Goal: Navigation & Orientation: Find specific page/section

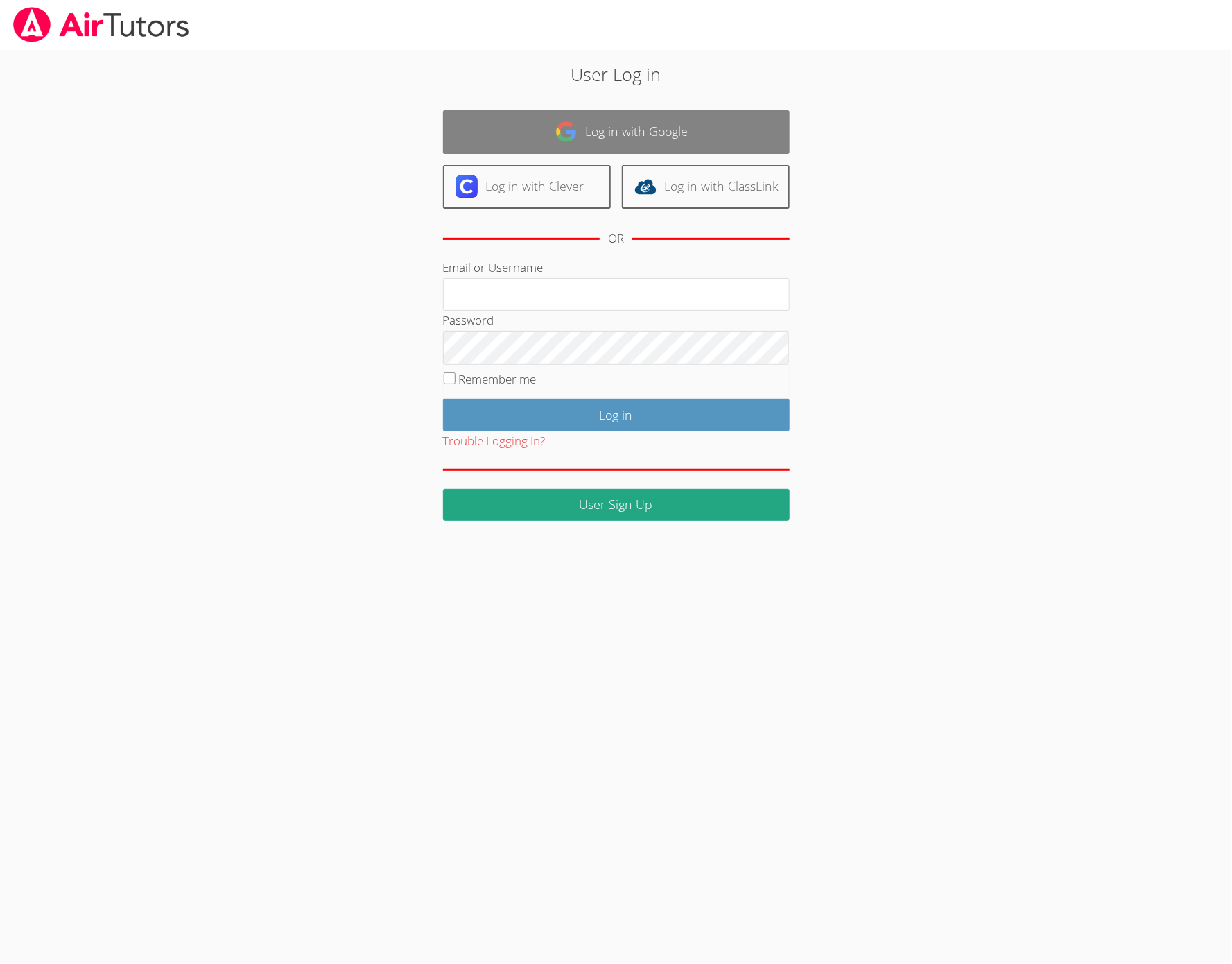
click at [579, 137] on link "Log in with Google" at bounding box center [616, 132] width 347 height 44
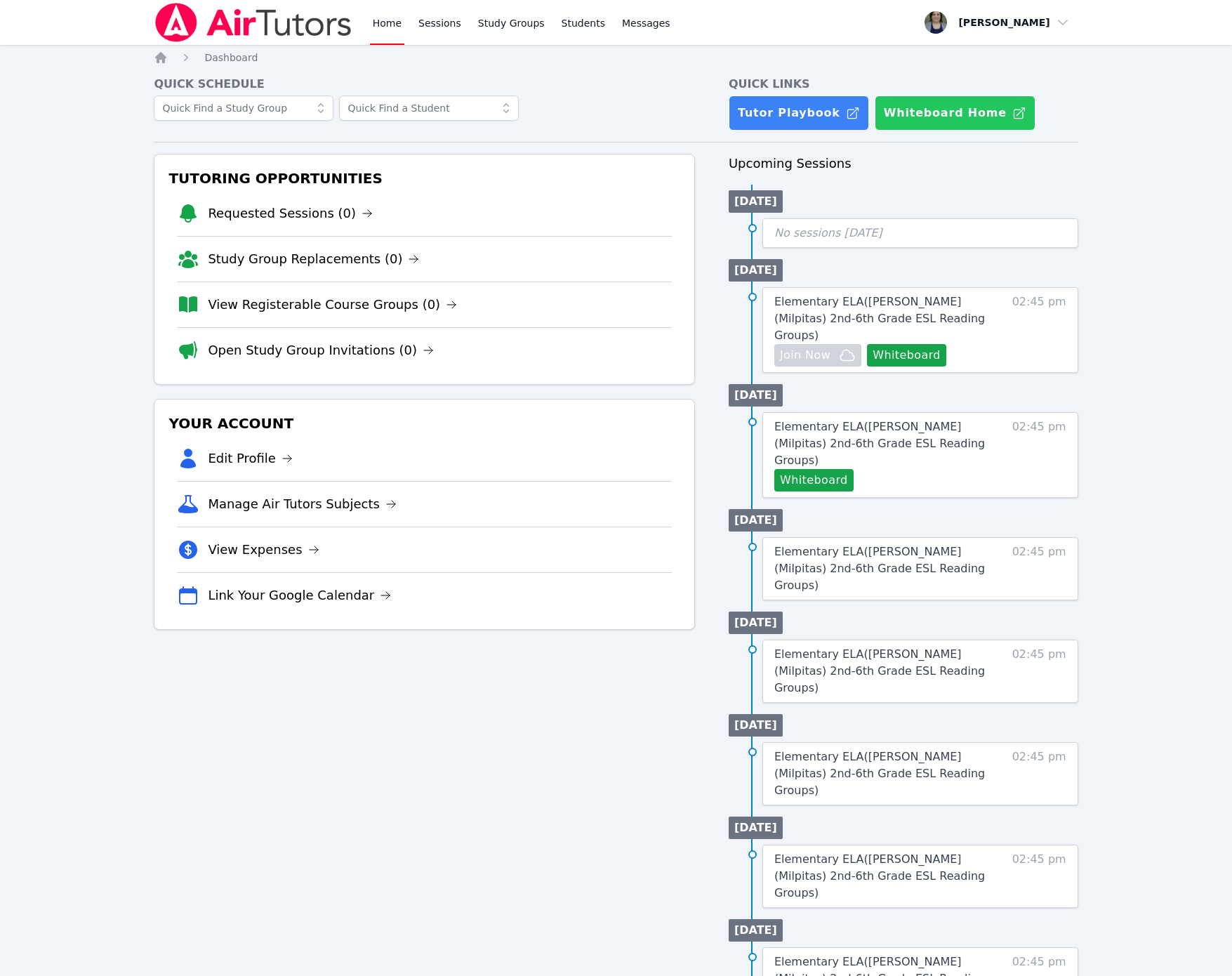
click at [932, 112] on button "Whiteboard Home" at bounding box center [955, 112] width 160 height 35
